Goal: Task Accomplishment & Management: Complete application form

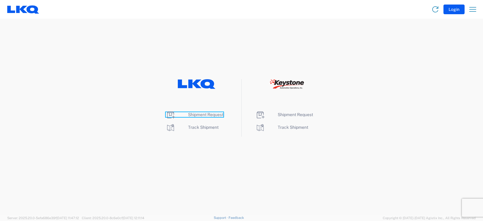
click at [195, 115] on span "Shipment Request" at bounding box center [205, 114] width 35 height 5
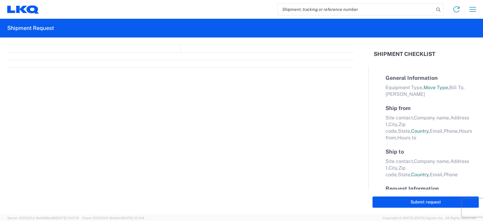
select select "FULL"
select select "LBS"
select select "IN"
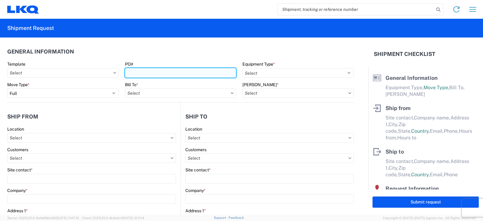
click at [148, 71] on input "PO#" at bounding box center [180, 73] width 111 height 10
click at [142, 72] on input "PO#" at bounding box center [180, 73] width 111 height 10
type input "HU008178"
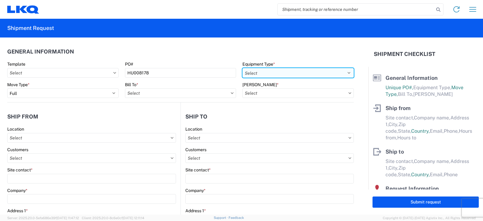
click at [269, 74] on select "Select 53’ Dry Van Flatbed Dropdeck (van) Lowboy (flatbed) Rail" at bounding box center [297, 73] width 111 height 10
select select "STDV"
click at [242, 68] on select "Select 53’ Dry Van Flatbed Dropdeck (van) Lowboy (flatbed) Rail" at bounding box center [297, 73] width 111 height 10
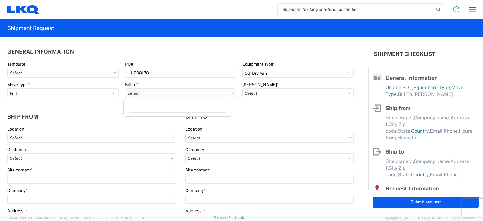
click at [143, 94] on input "text" at bounding box center [180, 93] width 111 height 10
type input "3219"
click at [152, 121] on div "3219 - Dallas TX Wheel Plant" at bounding box center [178, 120] width 106 height 10
type input "3219 - Dallas TX Wheel Plant"
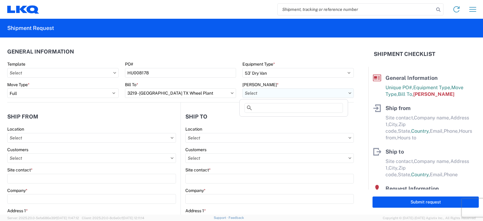
click at [260, 94] on input "text" at bounding box center [297, 93] width 111 height 10
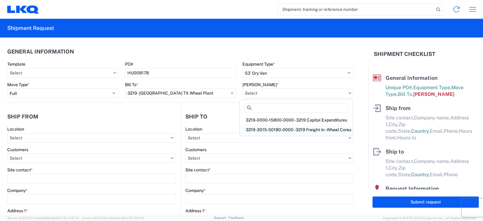
click at [263, 128] on div "3219-3015-50180-0000 - 3219 Freight In - Wheel Cores" at bounding box center [296, 130] width 110 height 10
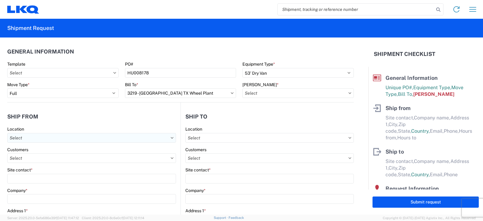
type input "3219-3015-50180-0000 - 3219 Freight In - Wheel Cores"
click at [14, 137] on input "text" at bounding box center [91, 138] width 169 height 10
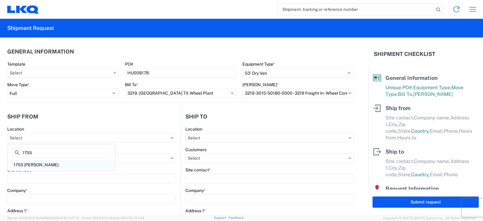
type input "1755"
click at [28, 163] on div "1755 Bennett" at bounding box center [62, 165] width 106 height 10
type input "1755 Bennett"
type input "LKQ Corp"
type input "40100 E Colfax Ave"
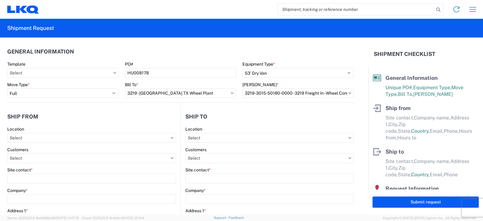
type input "Bennett"
type input "80102"
select select "CO"
select select "US"
type input "07:00"
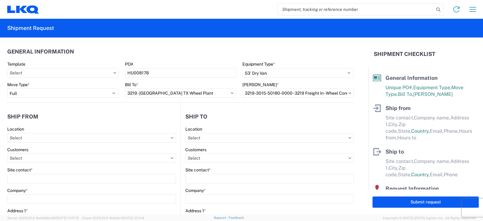
type input "15:00"
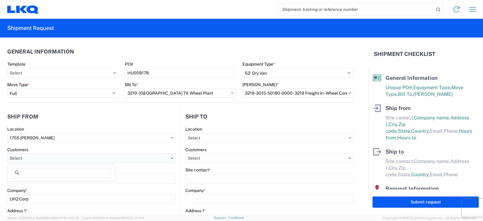
click at [21, 160] on input "text" at bounding box center [91, 158] width 169 height 10
click at [20, 156] on input "text" at bounding box center [91, 158] width 169 height 10
click at [37, 158] on input "text" at bounding box center [91, 158] width 169 height 10
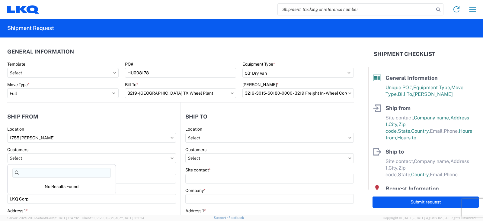
click at [72, 173] on input at bounding box center [61, 173] width 98 height 10
click at [78, 137] on input "1755 Bennett" at bounding box center [91, 138] width 169 height 10
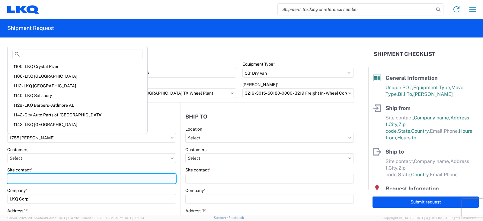
click at [18, 182] on input "Site contact *" at bounding box center [91, 179] width 169 height 10
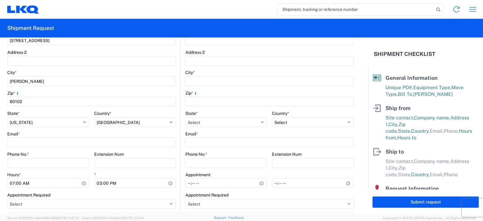
scroll to position [181, 0]
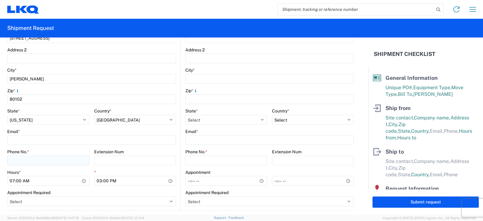
type input "TIM COX"
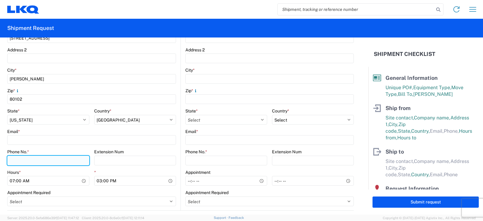
click at [19, 157] on input "Phone No. *" at bounding box center [48, 160] width 82 height 10
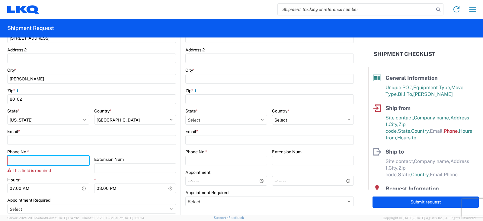
click at [22, 158] on input "Phone No. *" at bounding box center [48, 160] width 82 height 10
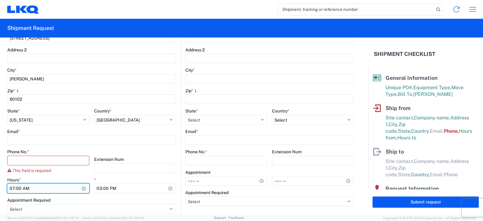
click at [12, 189] on input "07:00" at bounding box center [48, 188] width 82 height 10
type input "08:00"
